Goal: Task Accomplishment & Management: Use online tool/utility

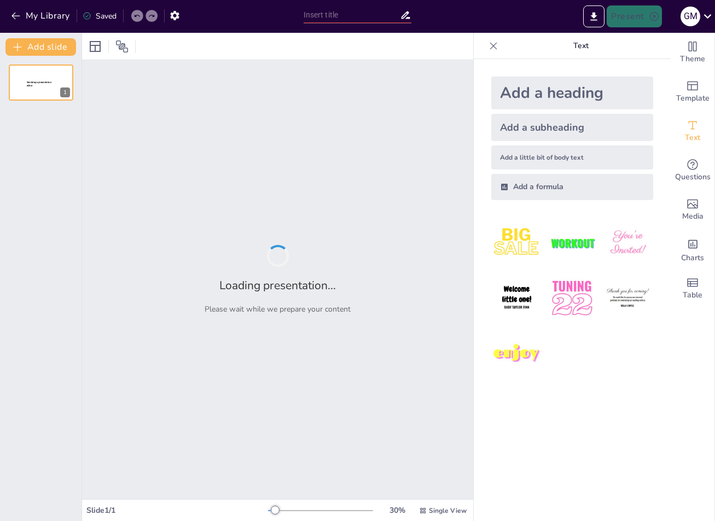
type input "Kanzlei Ott & Partner: Vertrauen, Kompetenz und Erfolg im Recht"
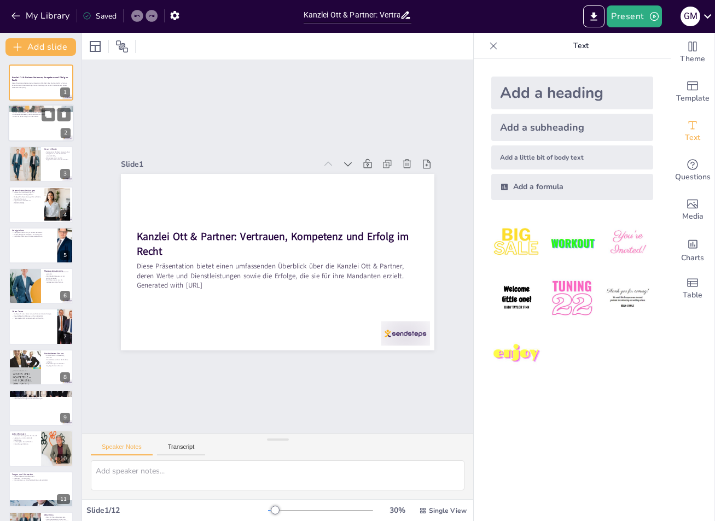
click at [24, 132] on div at bounding box center [41, 123] width 66 height 37
type textarea "Unsere Kanzlei hat sich darauf spezialisiert, erstklassige rechtliche Unterstüt…"
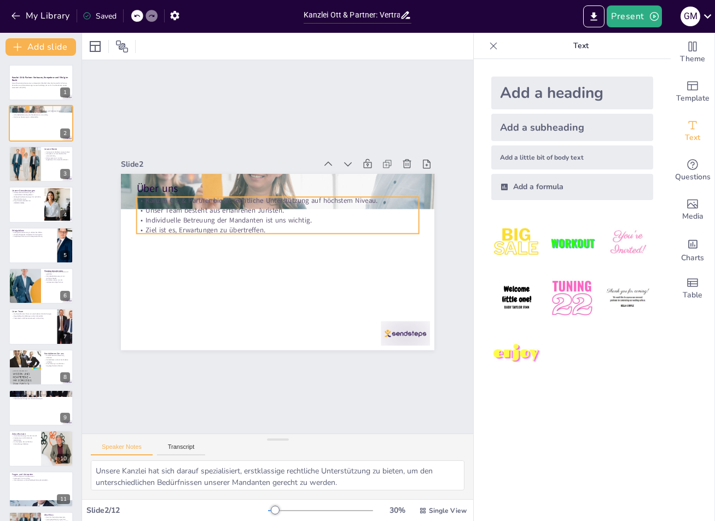
click at [192, 216] on p "Individuelle Betreuung der Mandanten ist uns wichtig." at bounding box center [285, 221] width 271 height 96
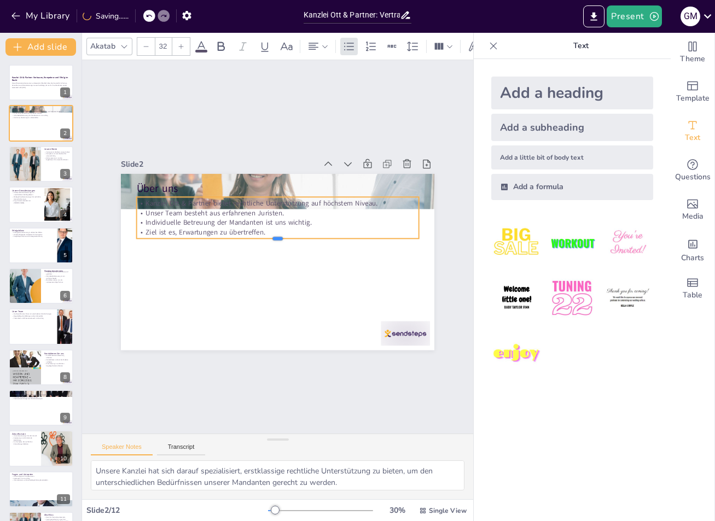
click at [164, 233] on div at bounding box center [279, 243] width 278 height 67
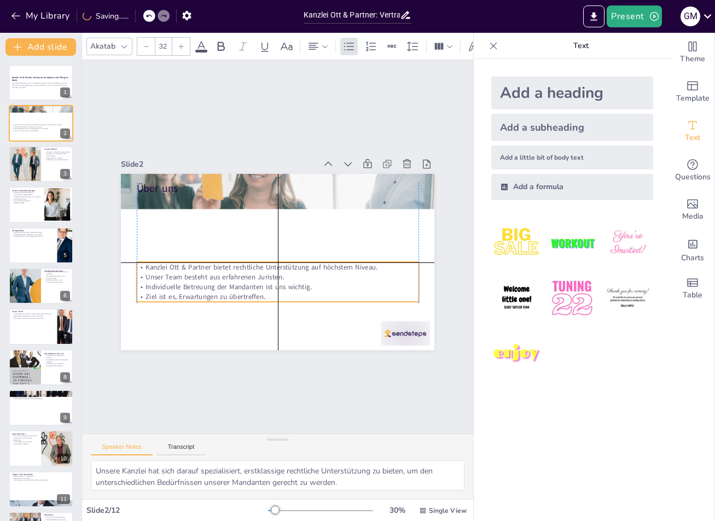
drag, startPoint x: 165, startPoint y: 212, endPoint x: 167, endPoint y: 278, distance: 65.7
click at [167, 278] on div "Kanzlei Ott & Partner bietet rechtliche Unterstützung auf höchstem Niveau. Unse…" at bounding box center [266, 280] width 281 height 124
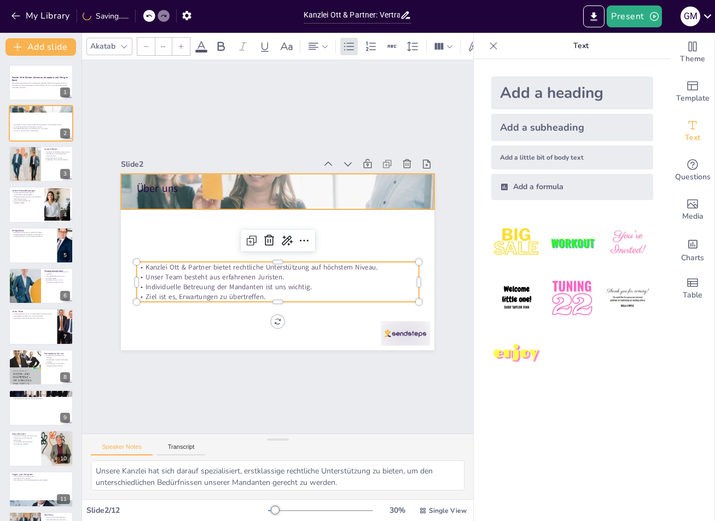
type input "48"
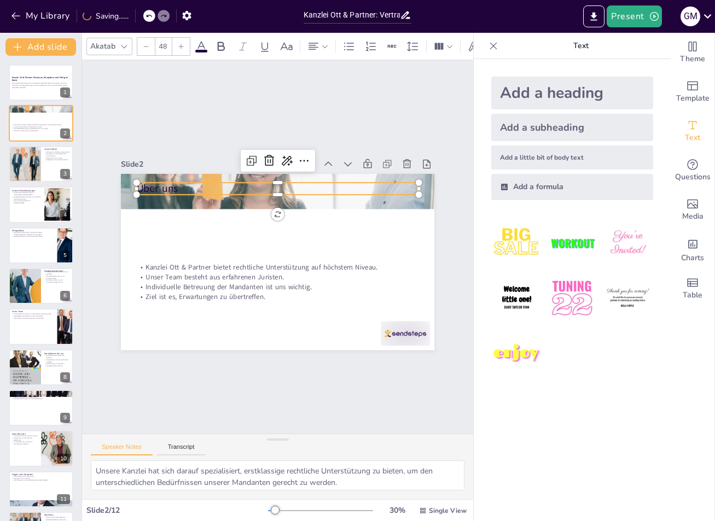
click at [159, 185] on p "Über uns" at bounding box center [295, 191] width 273 height 101
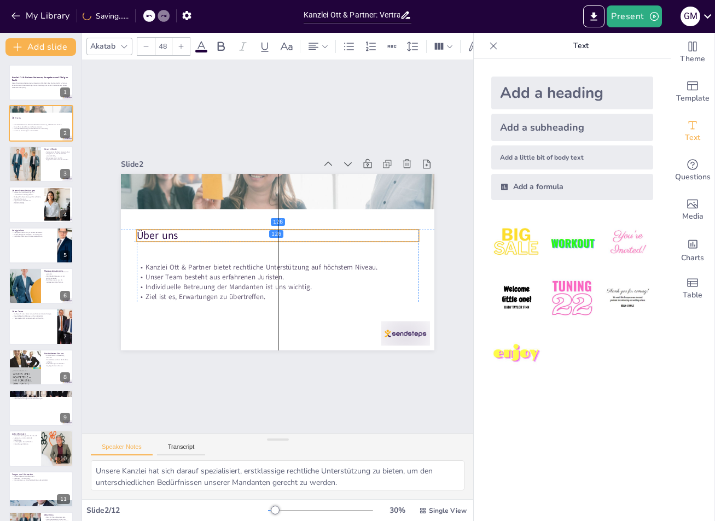
drag, startPoint x: 146, startPoint y: 185, endPoint x: 143, endPoint y: 232, distance: 47.1
click at [143, 232] on p "Über uns" at bounding box center [280, 236] width 279 height 73
click at [34, 231] on p "Erfolgreiche Vertretung in zahlreichen Fällen." at bounding box center [32, 232] width 43 height 2
type textarea "Unsere Erfolgsbilanz zeigt, dass wir in der Lage sind, unsere Mandanten effekti…"
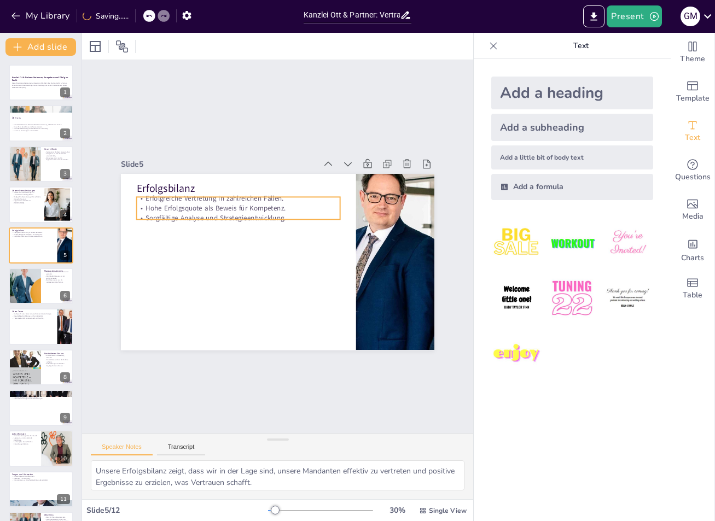
click at [213, 212] on p "Sorgfältige Analyse und Strategieentwicklung." at bounding box center [242, 214] width 204 height 31
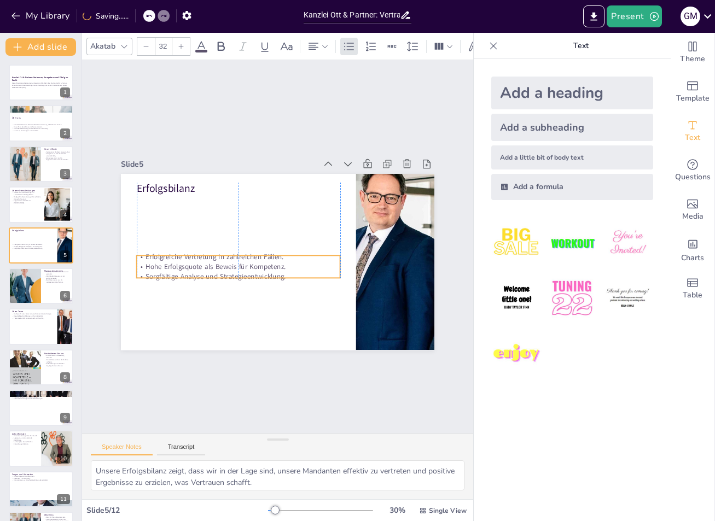
drag, startPoint x: 196, startPoint y: 204, endPoint x: 194, endPoint y: 262, distance: 58.6
click at [194, 262] on p "Hohe Erfolgsquote als Beweis für Kompetenz." at bounding box center [239, 267] width 204 height 10
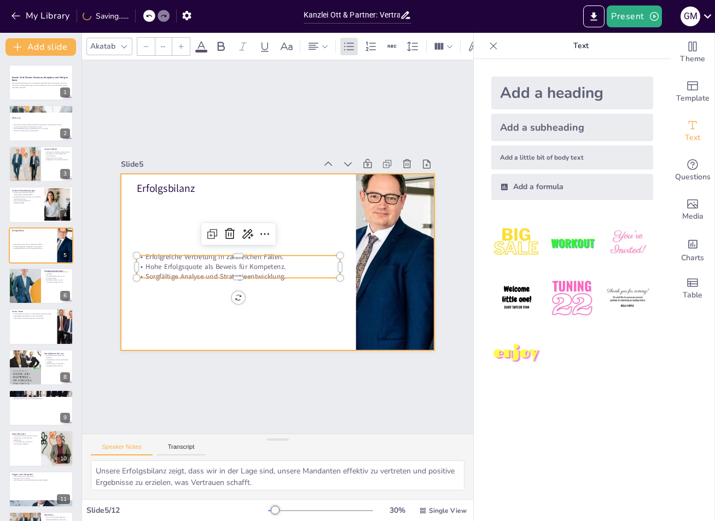
type input "48"
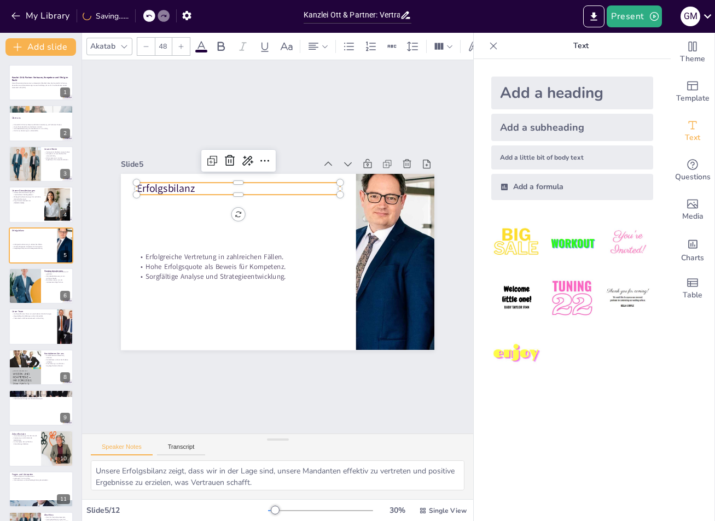
click at [177, 182] on p "Erfolgsbilanz" at bounding box center [239, 189] width 204 height 15
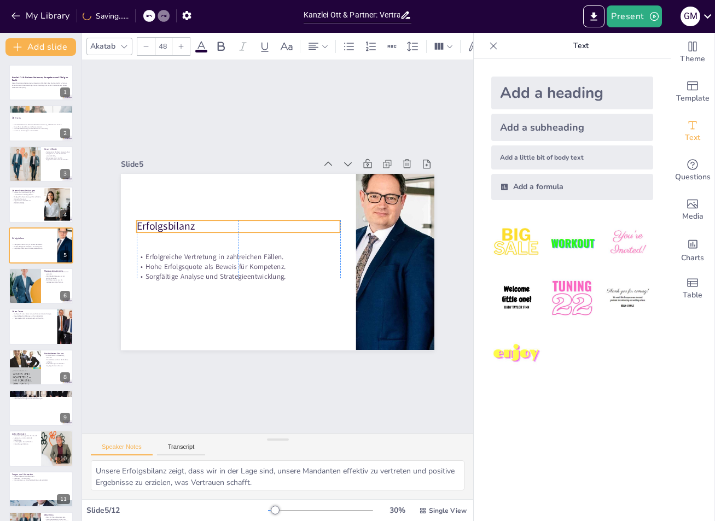
drag, startPoint x: 167, startPoint y: 182, endPoint x: 163, endPoint y: 220, distance: 37.9
click at [163, 220] on p "Erfolgsbilanz" at bounding box center [254, 210] width 184 height 114
click at [57, 288] on div at bounding box center [41, 286] width 66 height 37
type textarea "Eine transparente Kommunikation ist entscheidend, um das Vertrauen unserer Mand…"
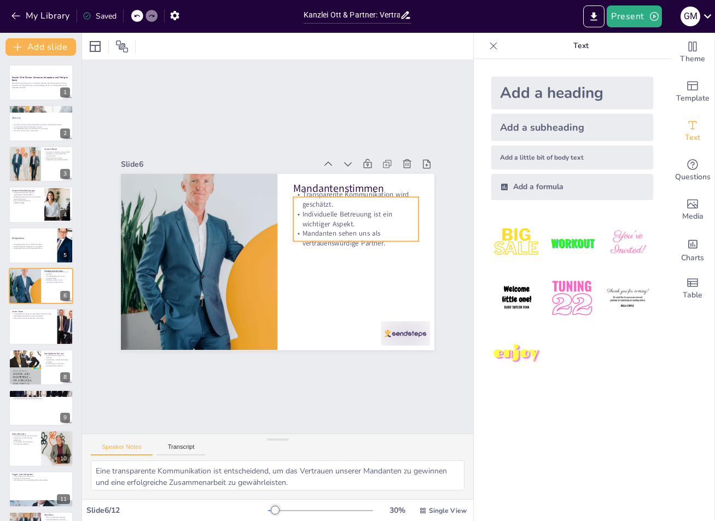
click at [309, 222] on p "Individuelle Betreuung ist ein wichtiger Aspekt." at bounding box center [358, 227] width 127 height 33
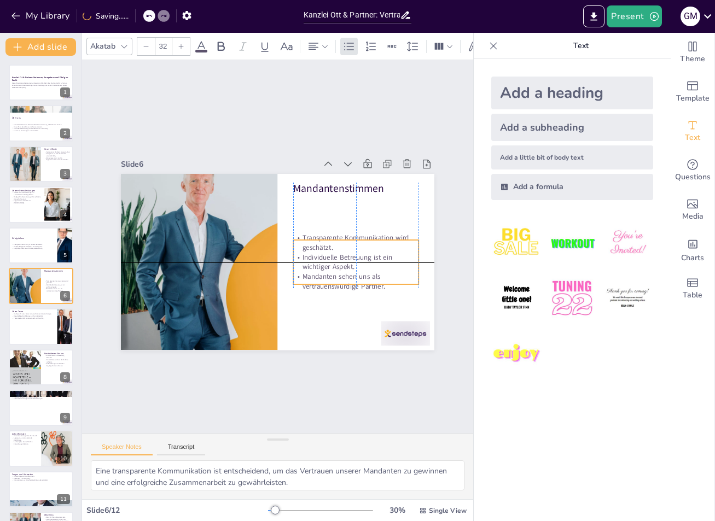
drag, startPoint x: 310, startPoint y: 220, endPoint x: 308, endPoint y: 268, distance: 47.1
click at [308, 268] on div "Transparente Kommunikation wird geschätzt. Individuelle Betreuung ist ein wicht…" at bounding box center [347, 286] width 137 height 95
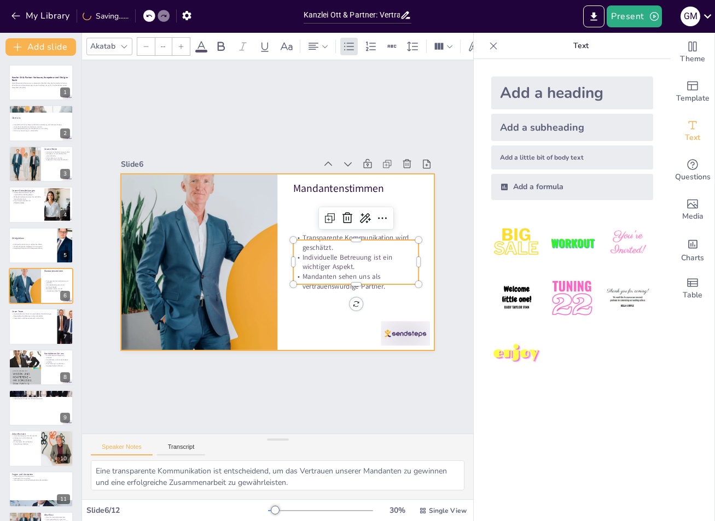
type input "48"
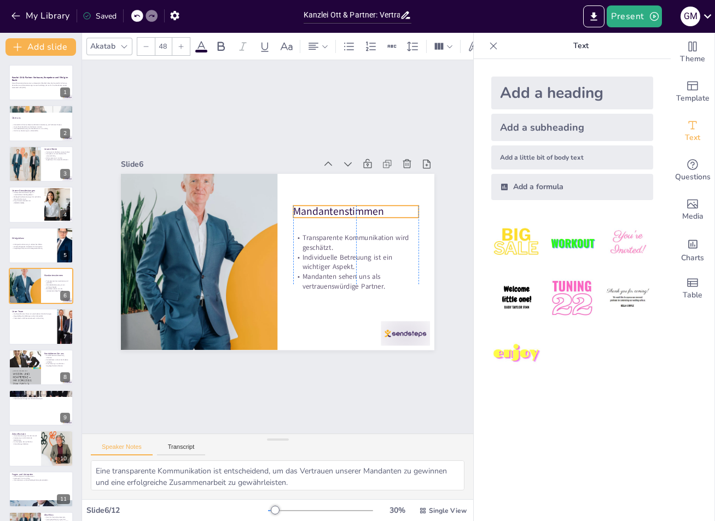
drag, startPoint x: 305, startPoint y: 181, endPoint x: 305, endPoint y: 204, distance: 23.0
click at [305, 208] on p "Mandantenstimmen" at bounding box center [362, 228] width 126 height 40
click at [39, 325] on div at bounding box center [41, 327] width 66 height 37
type textarea "Die Vielfalt der Fachrichtungen in unserem Team ermöglicht es uns, eine breite …"
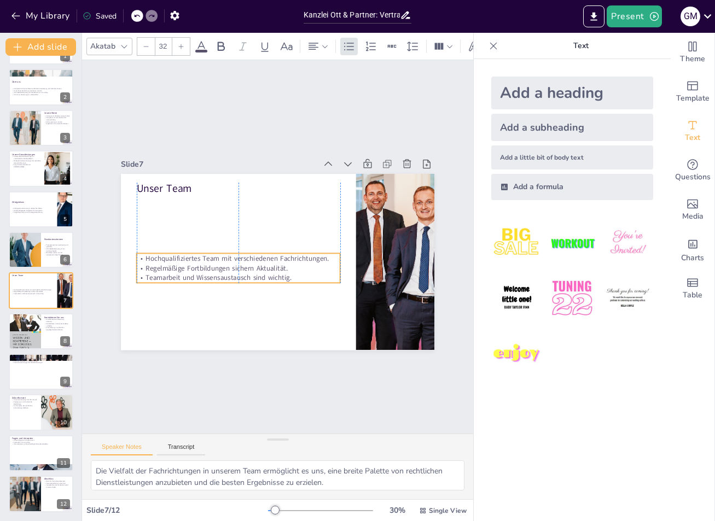
drag, startPoint x: 182, startPoint y: 212, endPoint x: 178, endPoint y: 269, distance: 56.5
click at [178, 269] on p "Regelmäßige Fortbildungen sichern Aktualität." at bounding box center [232, 246] width 181 height 111
type input "48"
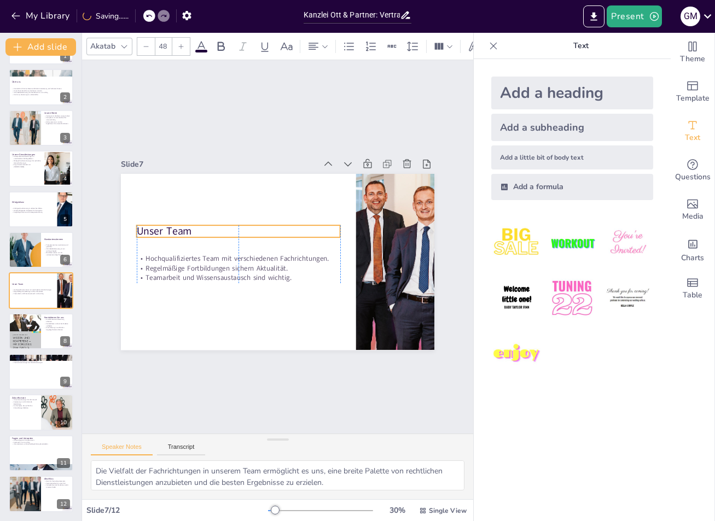
drag, startPoint x: 162, startPoint y: 180, endPoint x: 160, endPoint y: 223, distance: 42.7
click at [160, 223] on p "Unser Team" at bounding box center [242, 223] width 202 height 56
click at [24, 337] on div at bounding box center [24, 331] width 33 height 47
type textarea "Die Möglichkeit einer unverbindlichen Erstberatung gibt potenziellen Mandanten …"
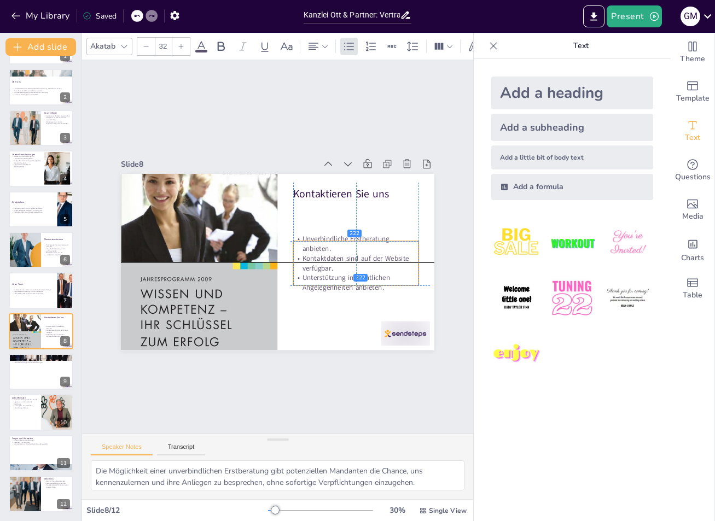
drag, startPoint x: 305, startPoint y: 219, endPoint x: 303, endPoint y: 252, distance: 33.5
click at [303, 257] on p "Kontaktdaten sind auf der Website verfügbar." at bounding box center [351, 279] width 127 height 45
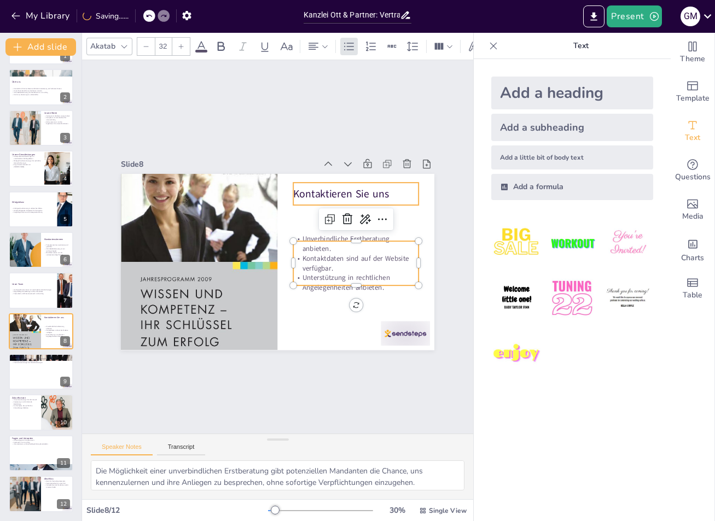
type input "48"
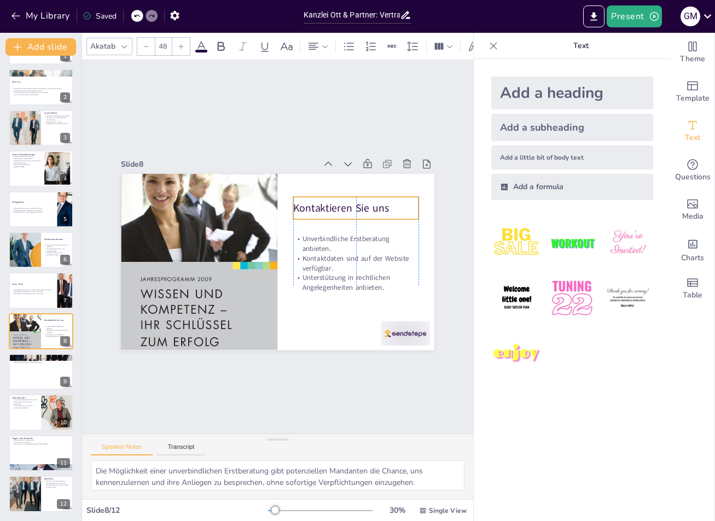
drag, startPoint x: 308, startPoint y: 192, endPoint x: 308, endPoint y: 206, distance: 14.2
click at [308, 206] on p "Kontaktieren Sie uns" at bounding box center [362, 225] width 126 height 40
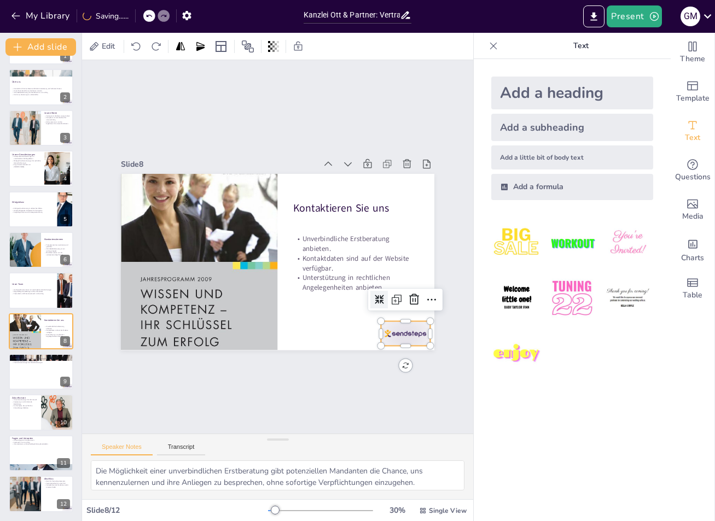
click at [374, 341] on div at bounding box center [384, 358] width 53 height 34
click at [338, 376] on icon at bounding box center [330, 383] width 15 height 14
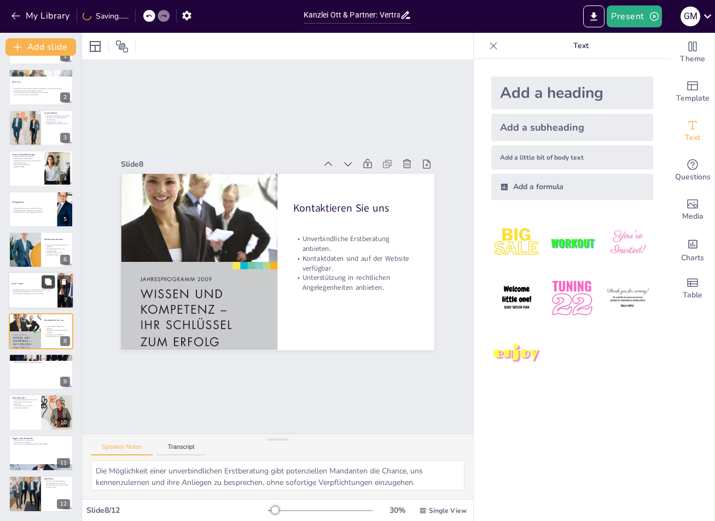
click at [54, 282] on button at bounding box center [48, 282] width 13 height 13
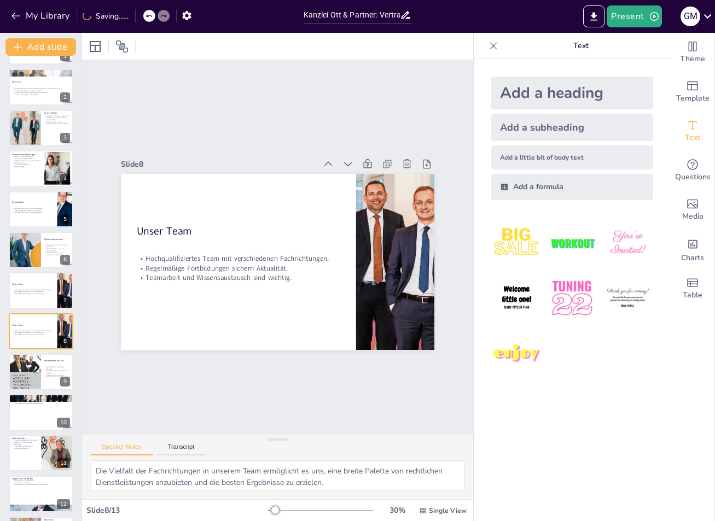
scroll to position [77, 0]
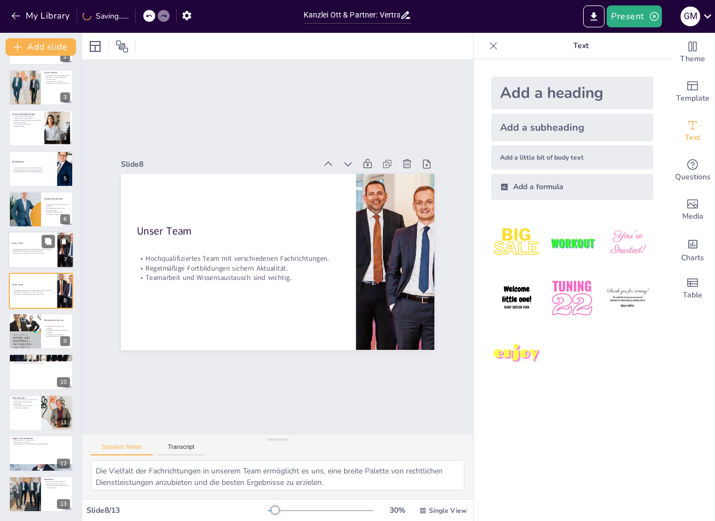
click at [56, 239] on div at bounding box center [56, 241] width 29 height 13
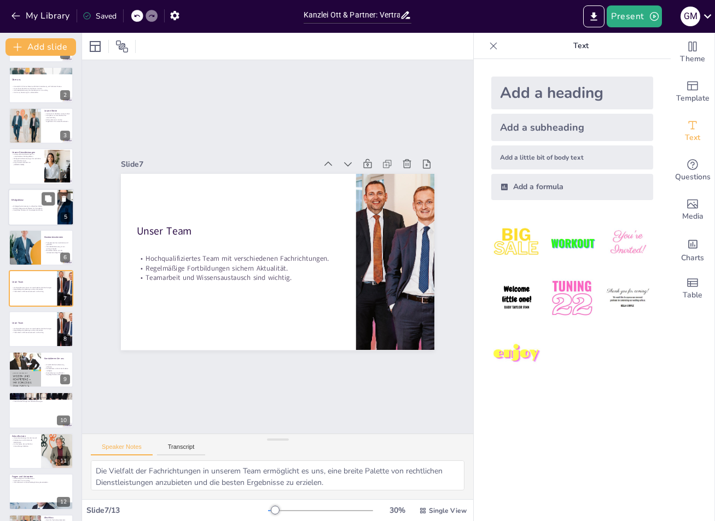
click at [56, 196] on div at bounding box center [56, 198] width 29 height 13
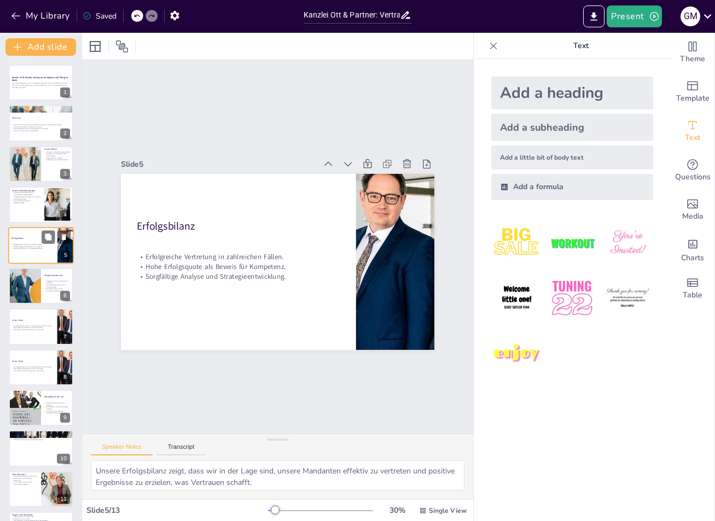
scroll to position [77, 0]
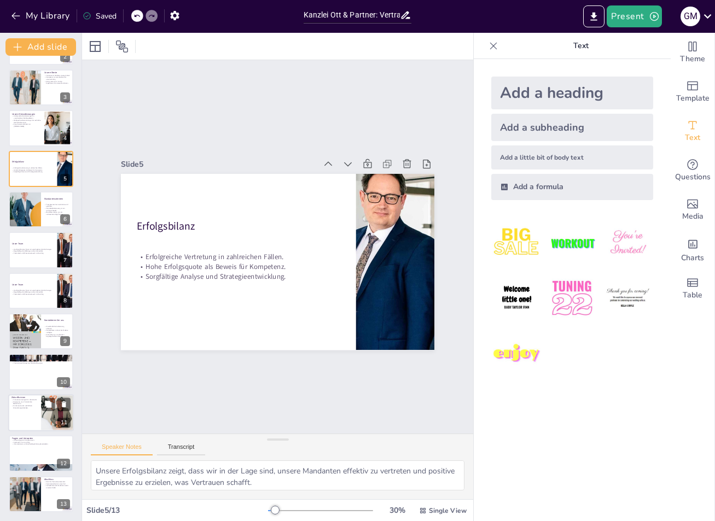
click at [40, 395] on div "Zukunftsvision Innovative Lösungen für die Zukunft. Anpassung an sich ändernde …" at bounding box center [41, 412] width 66 height 37
type textarea "Innovation ist entscheidend, um im sich ständig verändernden rechtlichen Umfeld…"
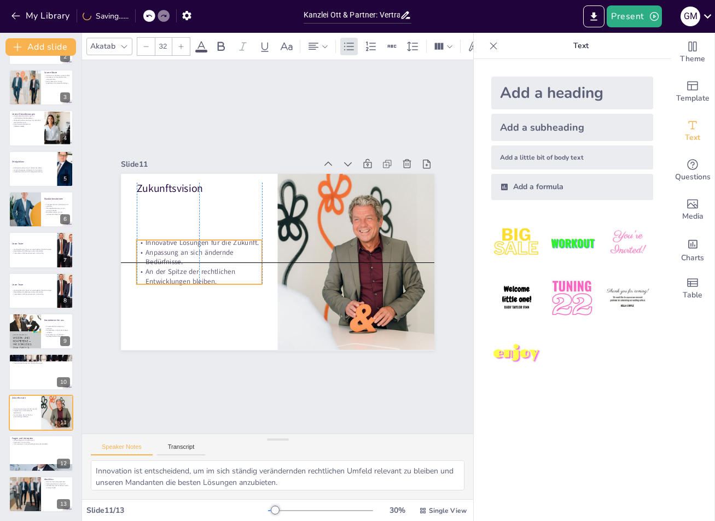
drag, startPoint x: 175, startPoint y: 218, endPoint x: 176, endPoint y: 260, distance: 42.7
click at [176, 257] on p "Anpassung an sich ändernde Bedürfnisse." at bounding box center [205, 216] width 118 height 79
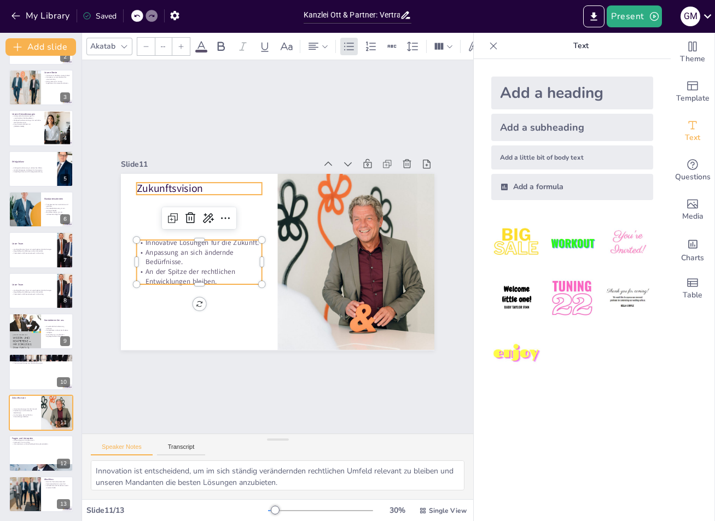
type input "48"
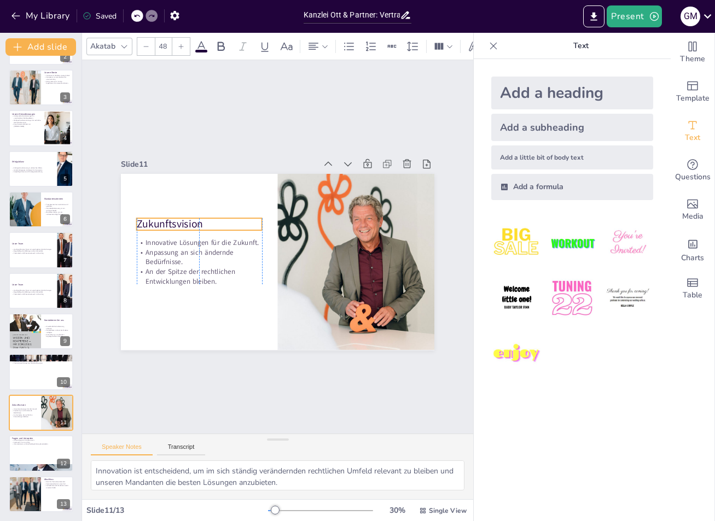
drag, startPoint x: 154, startPoint y: 188, endPoint x: 153, endPoint y: 224, distance: 36.1
click at [153, 224] on p "Zukunftsvision" at bounding box center [210, 201] width 124 height 53
click at [24, 444] on p "Informationen zur Entscheidungsfindung bereitstellen." at bounding box center [40, 445] width 59 height 2
type textarea "Offene Fragen am Ende der Präsentation fördern den Dialog und helfen, Unklarhei…"
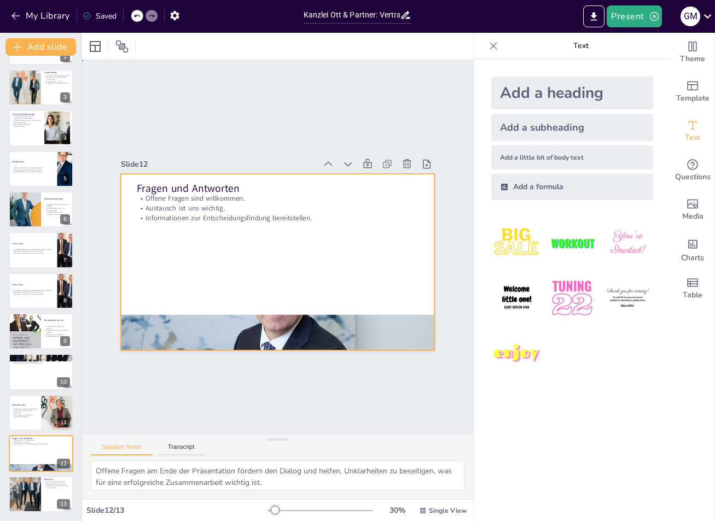
click at [155, 301] on div at bounding box center [274, 261] width 343 height 237
click at [165, 322] on div at bounding box center [259, 330] width 353 height 285
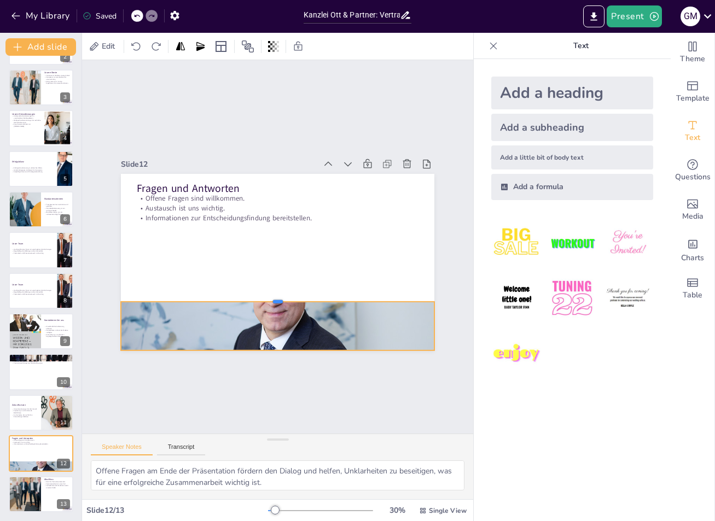
drag, startPoint x: 266, startPoint y: 307, endPoint x: 239, endPoint y: 294, distance: 29.9
click at [239, 294] on div at bounding box center [248, 288] width 259 height 192
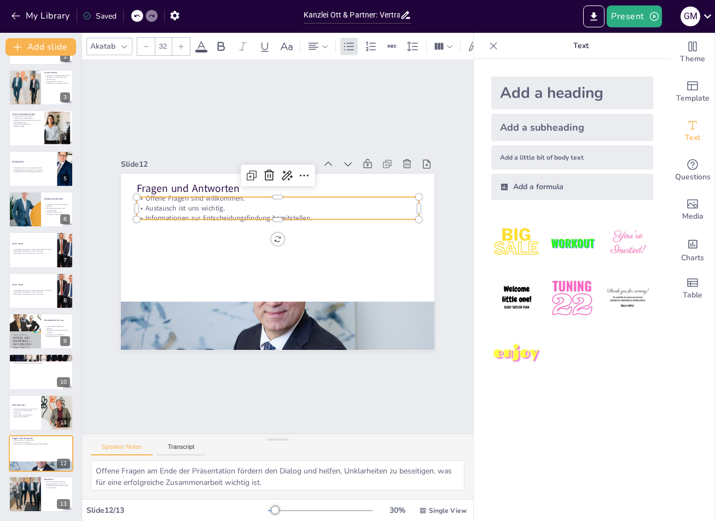
click at [150, 192] on div "Fragen und Antworten Offene Fragen sind willkommen. Austausch ist uns wichtig. …" at bounding box center [269, 261] width 359 height 310
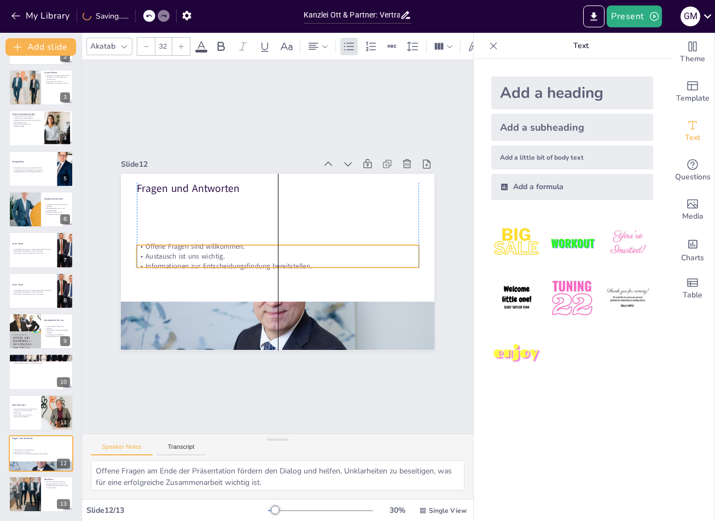
drag, startPoint x: 182, startPoint y: 208, endPoint x: 179, endPoint y: 257, distance: 48.3
click at [179, 257] on p "Austausch ist uns wichtig." at bounding box center [274, 256] width 271 height 96
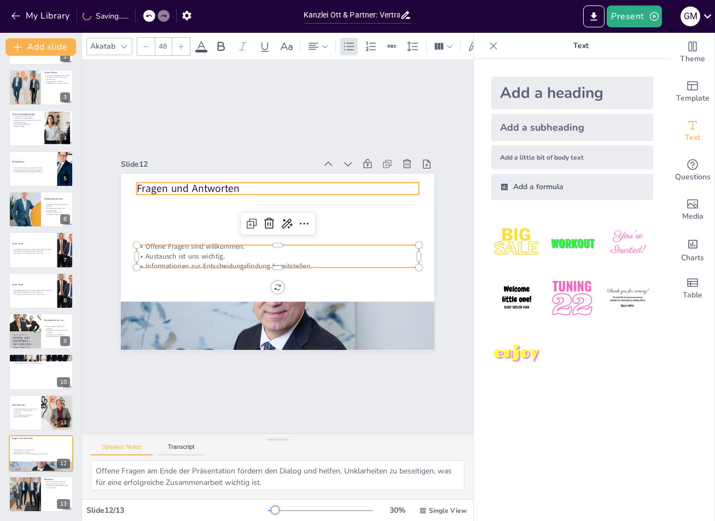
click at [170, 179] on p "Fragen und Antworten" at bounding box center [302, 194] width 264 height 128
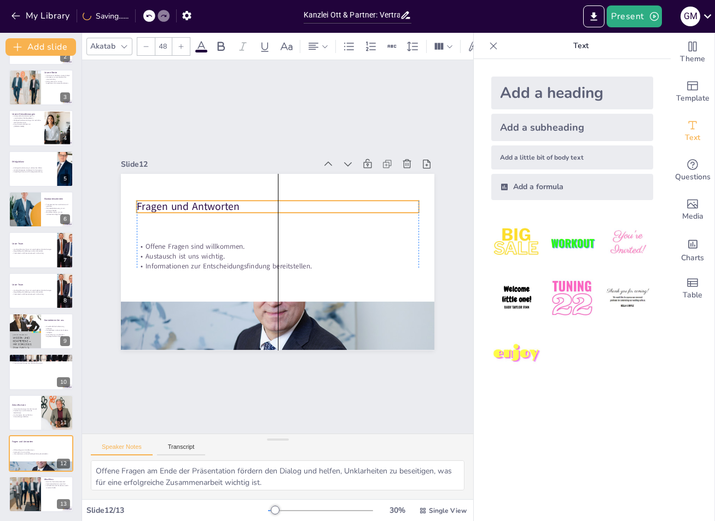
drag, startPoint x: 155, startPoint y: 181, endPoint x: 157, endPoint y: 199, distance: 18.2
click at [157, 199] on p "Fragen und Antworten" at bounding box center [286, 207] width 279 height 73
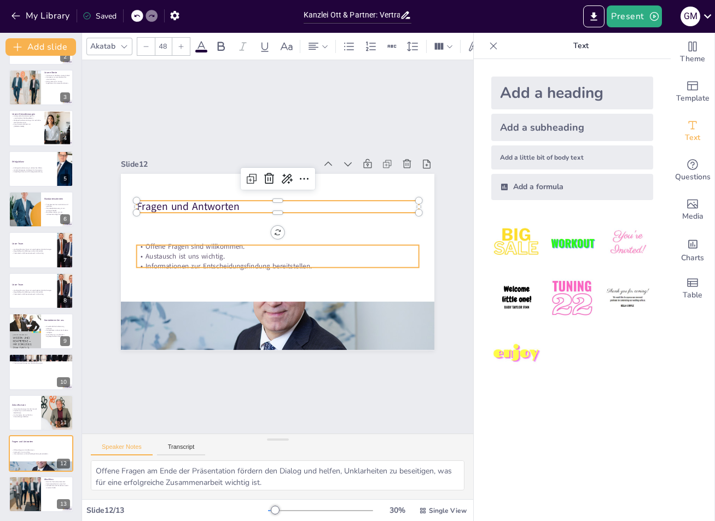
type input "32"
click at [155, 245] on p "Offene Fragen sind willkommen." at bounding box center [278, 246] width 282 height 39
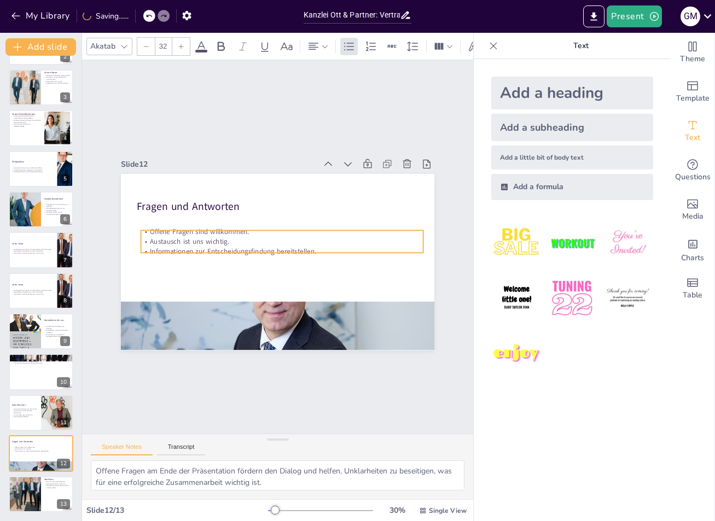
drag, startPoint x: 169, startPoint y: 252, endPoint x: 174, endPoint y: 237, distance: 16.1
click at [174, 236] on p "Austausch ist uns wichtig." at bounding box center [283, 242] width 282 height 39
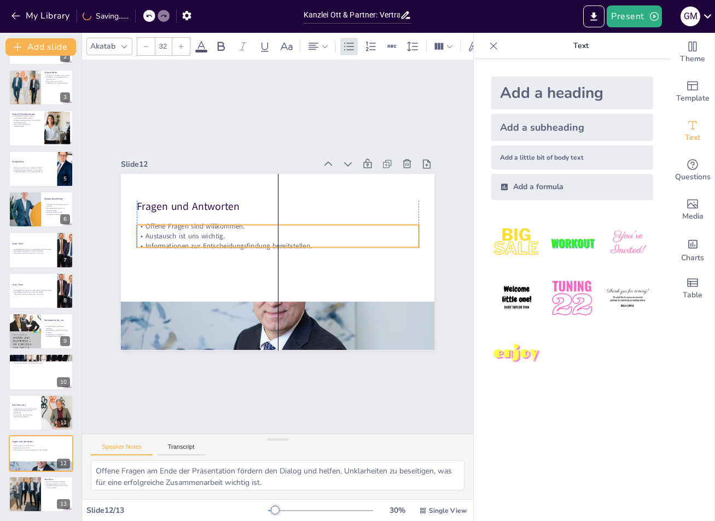
drag, startPoint x: 174, startPoint y: 237, endPoint x: 170, endPoint y: 233, distance: 5.8
click at [170, 233] on p "Austausch ist uns wichtig." at bounding box center [280, 236] width 278 height 68
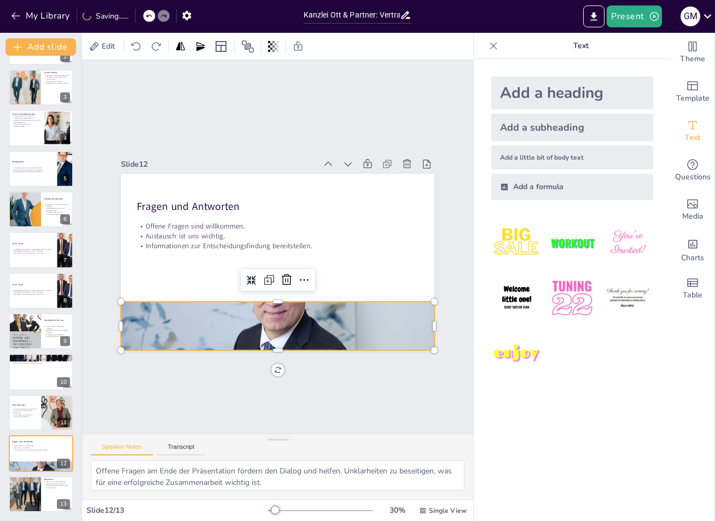
click at [247, 312] on div at bounding box center [259, 330] width 353 height 285
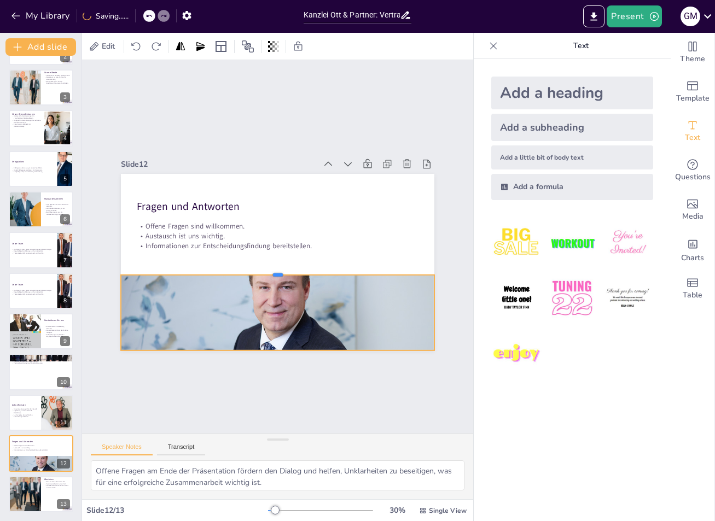
drag, startPoint x: 265, startPoint y: 294, endPoint x: 262, endPoint y: 267, distance: 27.0
click at [262, 267] on div at bounding box center [254, 242] width 74 height 309
